Goal: Check status: Check status

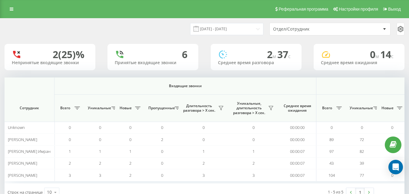
scroll to position [0, 444]
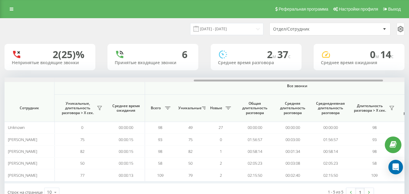
scroll to position [0, 444]
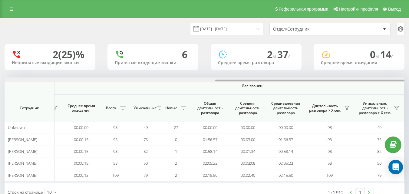
drag, startPoint x: 202, startPoint y: 81, endPoint x: 256, endPoint y: 86, distance: 54.3
click at [253, 86] on div "Входящие звонки Исходящие звонки Все звонки Сотрудник Всего Уникальные Новые Пр…" at bounding box center [205, 130] width 400 height 106
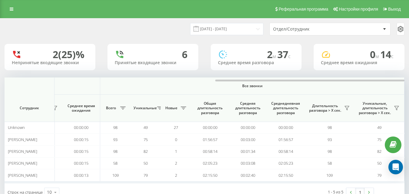
click at [312, 97] on th "Длительность разговора > Х сек." at bounding box center [329, 108] width 50 height 27
click at [260, 86] on span "Все звонки" at bounding box center [252, 86] width 268 height 5
copy span "Все звонки"
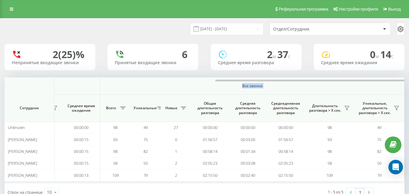
click at [278, 87] on span "Все звонки" at bounding box center [252, 86] width 268 height 5
click at [260, 85] on span "Все звонки" at bounding box center [252, 86] width 268 height 5
click at [260, 86] on span "Все звонки" at bounding box center [252, 86] width 268 height 5
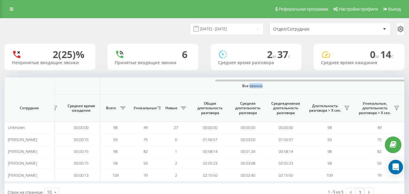
click at [260, 86] on span "Все звонки" at bounding box center [252, 86] width 268 height 5
click at [270, 89] on th "Все звонки" at bounding box center [252, 85] width 304 height 17
click at [258, 87] on span "Все звонки" at bounding box center [252, 86] width 268 height 5
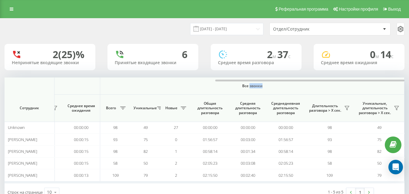
click at [258, 87] on span "Все звонки" at bounding box center [252, 86] width 268 height 5
copy span "Все звонки"
click at [263, 88] on th "Все звонки" at bounding box center [252, 85] width 304 height 17
click at [258, 86] on span "Все звонки" at bounding box center [252, 86] width 268 height 5
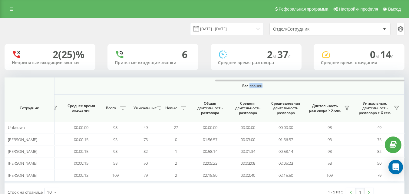
click at [258, 86] on span "Все звонки" at bounding box center [252, 86] width 268 height 5
drag, startPoint x: 258, startPoint y: 86, endPoint x: 253, endPoint y: 83, distance: 6.5
click at [258, 86] on span "Все звонки" at bounding box center [252, 86] width 268 height 5
copy span "Все звонки"
click at [236, 87] on span "Все звонки" at bounding box center [252, 86] width 268 height 5
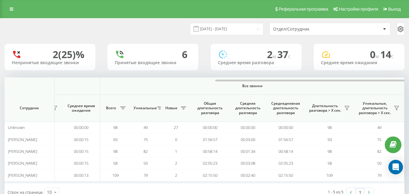
click at [249, 85] on span "Все звонки" at bounding box center [252, 86] width 268 height 5
copy span "Все звонки"
click at [264, 95] on th "Средняя длительность разговора" at bounding box center [248, 108] width 38 height 27
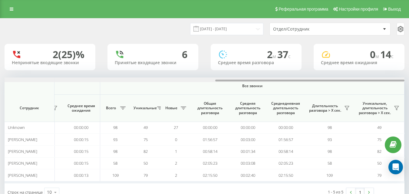
click at [215, 82] on div at bounding box center [205, 79] width 400 height 5
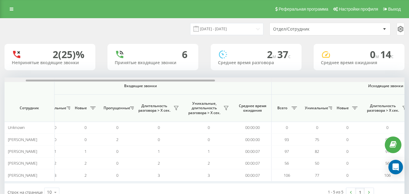
click at [216, 82] on div at bounding box center [205, 79] width 400 height 5
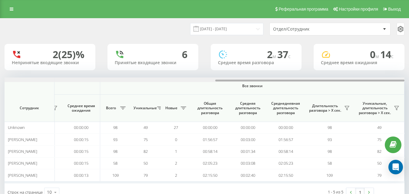
click at [212, 81] on div at bounding box center [205, 79] width 400 height 5
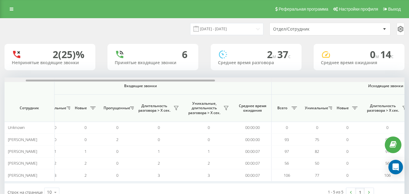
click at [227, 80] on div at bounding box center [205, 79] width 400 height 5
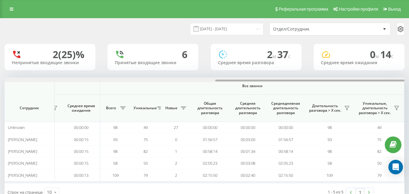
drag, startPoint x: 222, startPoint y: 80, endPoint x: 231, endPoint y: 82, distance: 8.7
click at [231, 82] on div at bounding box center [205, 79] width 400 height 5
drag, startPoint x: 232, startPoint y: 81, endPoint x: 413, endPoint y: 77, distance: 180.7
click at [409, 77] on html "[DOMAIN_NAME] Проекты [DOMAIN_NAME] Дашборд Центр обращений Аналитика Ваши отче…" at bounding box center [204, 97] width 409 height 194
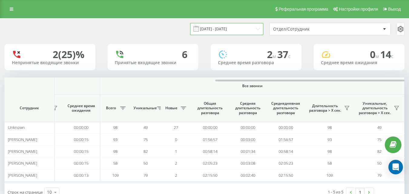
drag, startPoint x: 253, startPoint y: 28, endPoint x: 244, endPoint y: 34, distance: 11.4
click at [251, 29] on input "[DATE] - [DATE]" at bounding box center [226, 29] width 73 height 12
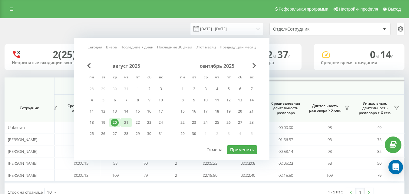
click at [127, 122] on div "21" at bounding box center [126, 123] width 8 height 8
click at [245, 153] on button "Применить" at bounding box center [242, 149] width 31 height 9
type input "[DATE] - [DATE]"
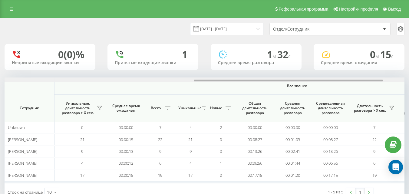
click at [385, 80] on div at bounding box center [205, 79] width 400 height 5
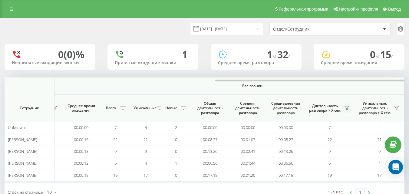
click at [346, 106] on icon at bounding box center [346, 108] width 5 height 5
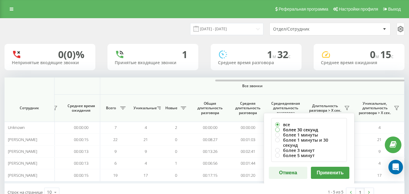
click at [312, 131] on label "более 30 секунд" at bounding box center [309, 129] width 68 height 5
radio input "true"
click at [324, 167] on button "Применить" at bounding box center [330, 173] width 38 height 12
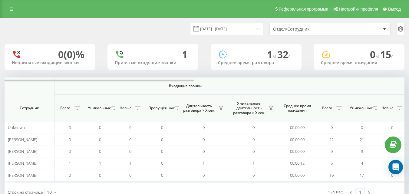
click at [400, 80] on div at bounding box center [205, 79] width 400 height 5
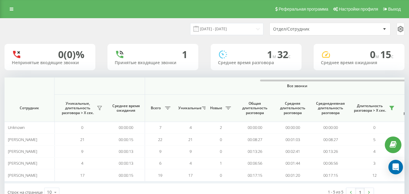
click at [400, 80] on div at bounding box center [249, 79] width 400 height 5
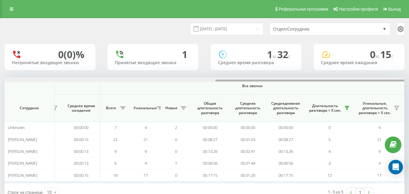
click at [400, 80] on div at bounding box center [309, 81] width 189 height 2
